Goal: Information Seeking & Learning: Check status

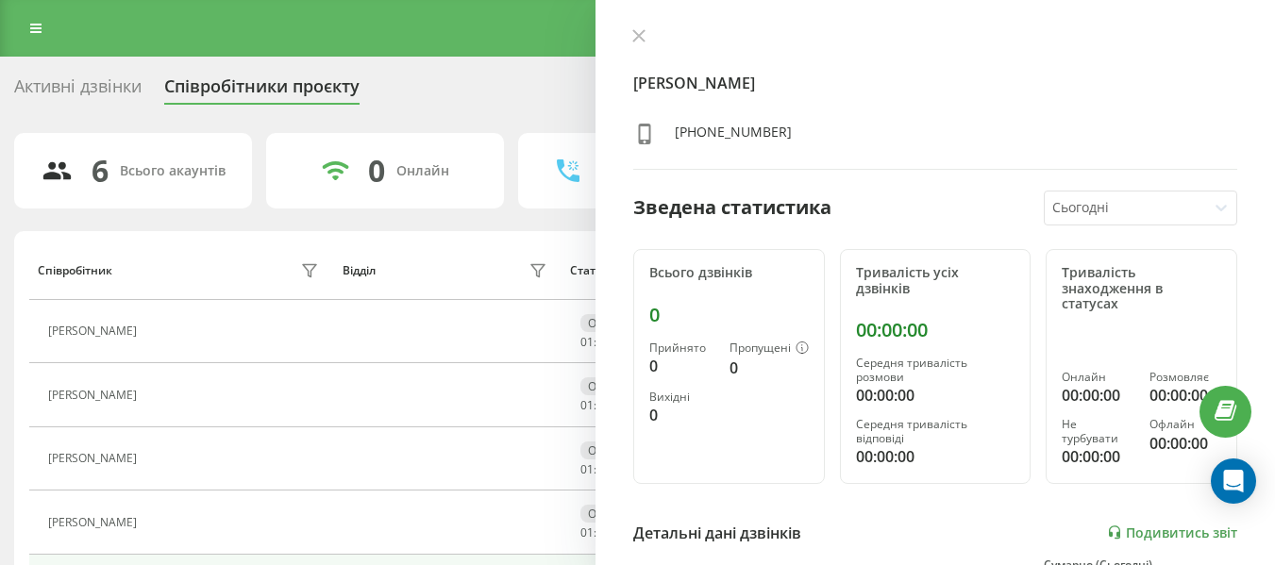
scroll to position [283, 0]
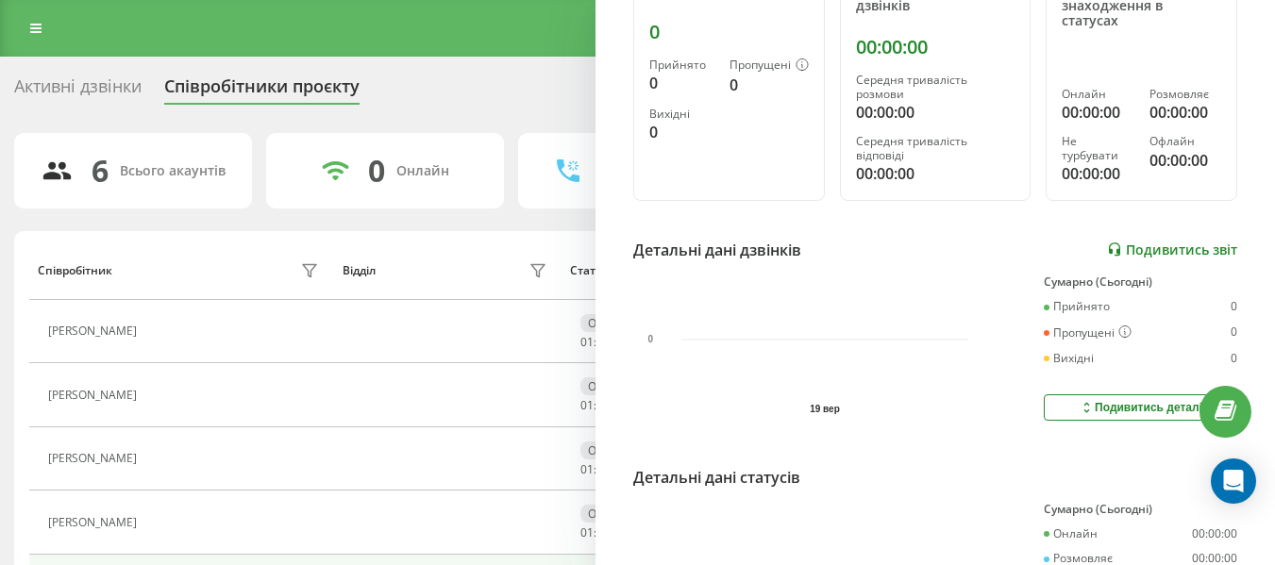
click at [1159, 251] on link "Подивитись звіт" at bounding box center [1172, 250] width 130 height 16
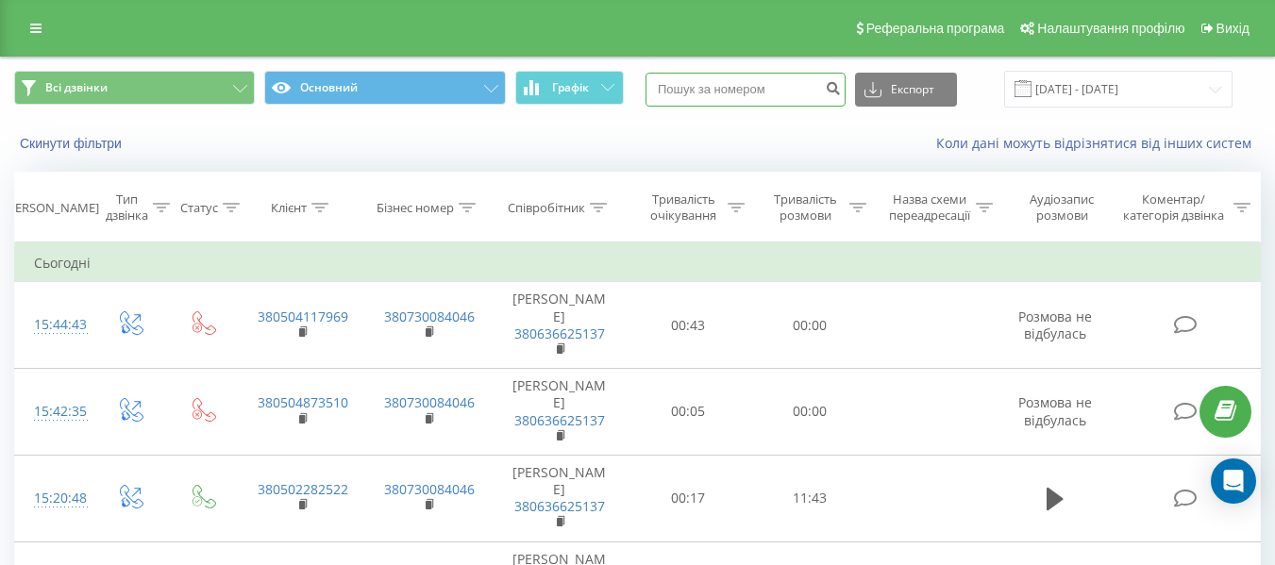
click at [778, 93] on input at bounding box center [745, 90] width 200 height 34
paste input "[PHONE_NUMBER]"
drag, startPoint x: 683, startPoint y: 90, endPoint x: 693, endPoint y: 110, distance: 23.2
click at [683, 91] on input "[PHONE_NUMBER]" at bounding box center [745, 90] width 200 height 34
type input "380681601005"
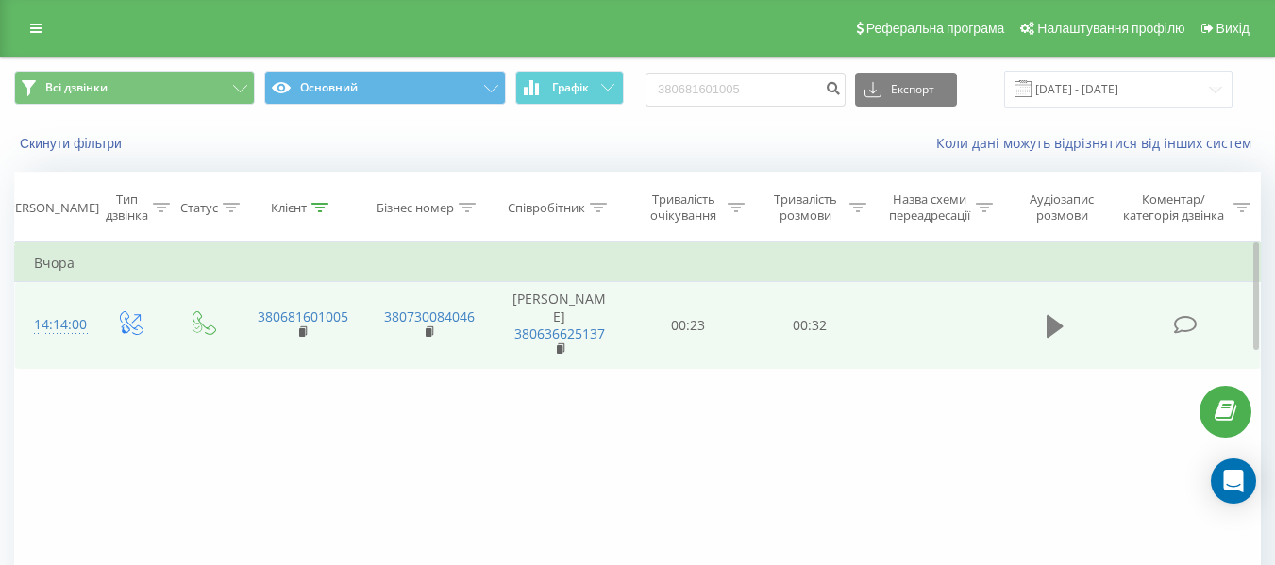
click at [1055, 326] on icon at bounding box center [1054, 326] width 17 height 26
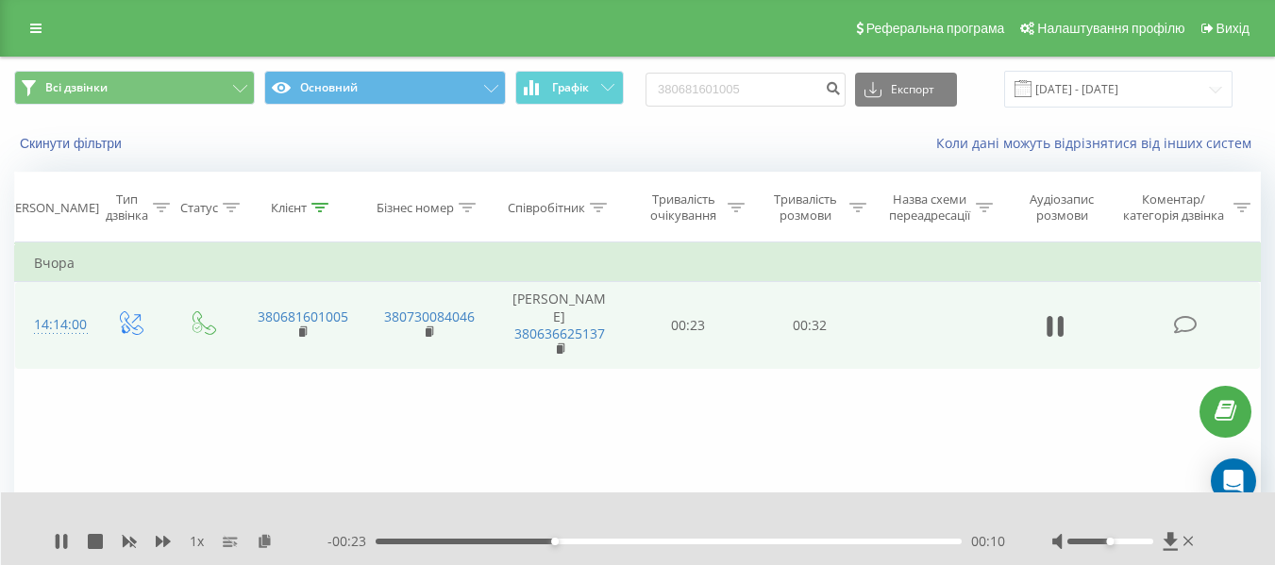
drag, startPoint x: 569, startPoint y: 541, endPoint x: 625, endPoint y: 541, distance: 55.7
click at [570, 541] on div "00:10" at bounding box center [669, 542] width 586 height 6
click at [616, 542] on div "00:11" at bounding box center [669, 542] width 586 height 6
click at [654, 543] on div "00:14" at bounding box center [669, 542] width 586 height 6
